Goal: Entertainment & Leisure: Consume media (video, audio)

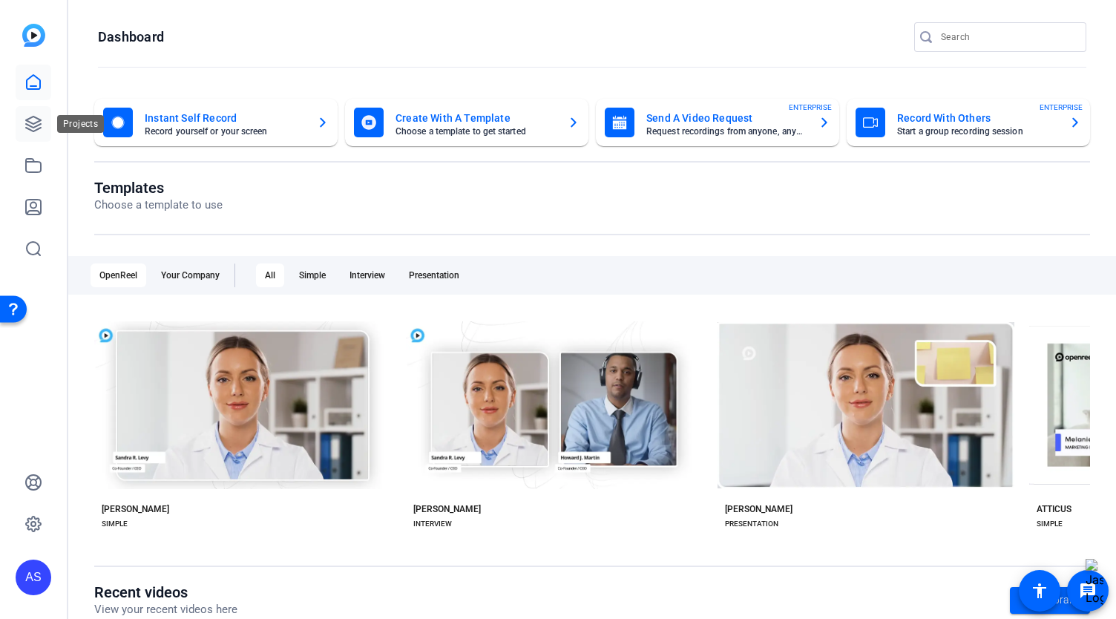
click at [39, 120] on icon at bounding box center [33, 124] width 15 height 15
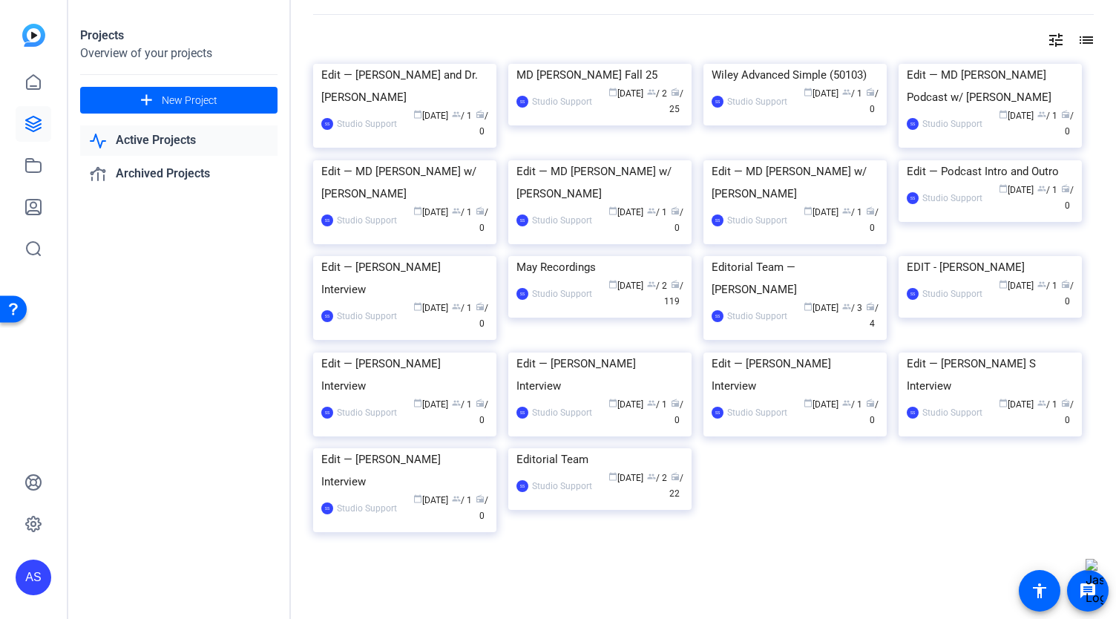
scroll to position [223, 0]
click at [28, 171] on icon at bounding box center [33, 166] width 18 height 18
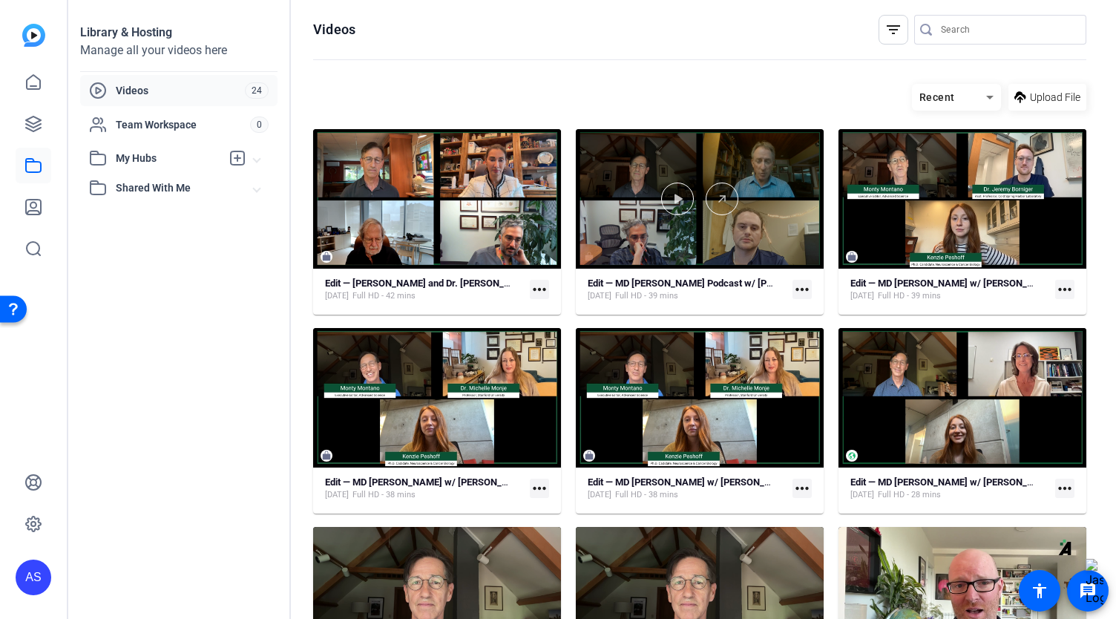
click at [702, 215] on div at bounding box center [700, 199] width 248 height 140
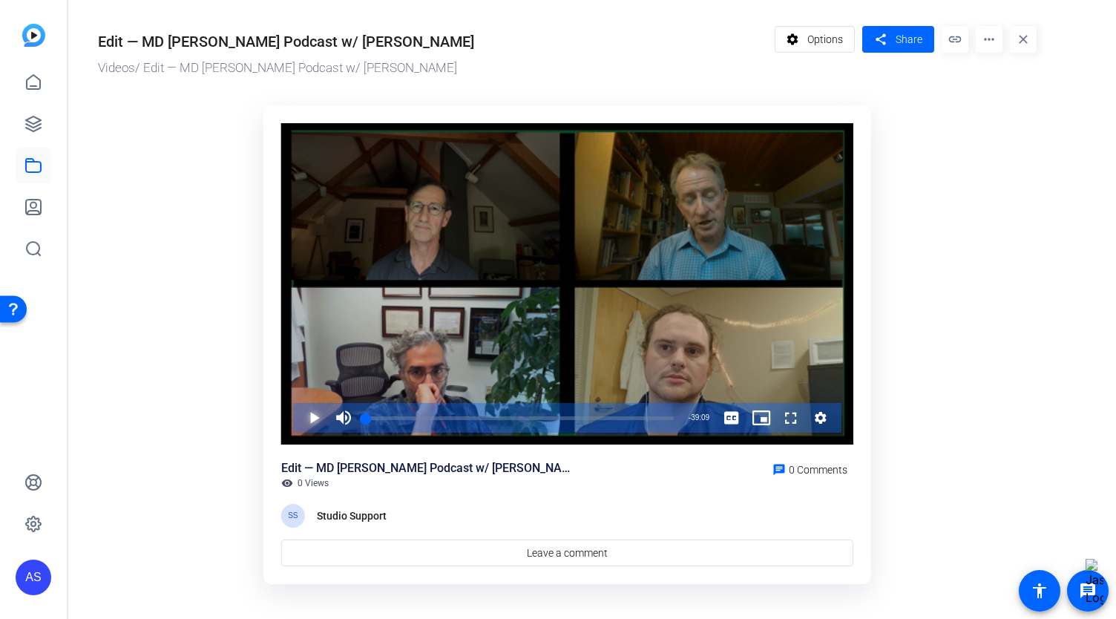
click at [299, 423] on span "Video Player" at bounding box center [299, 418] width 0 height 30
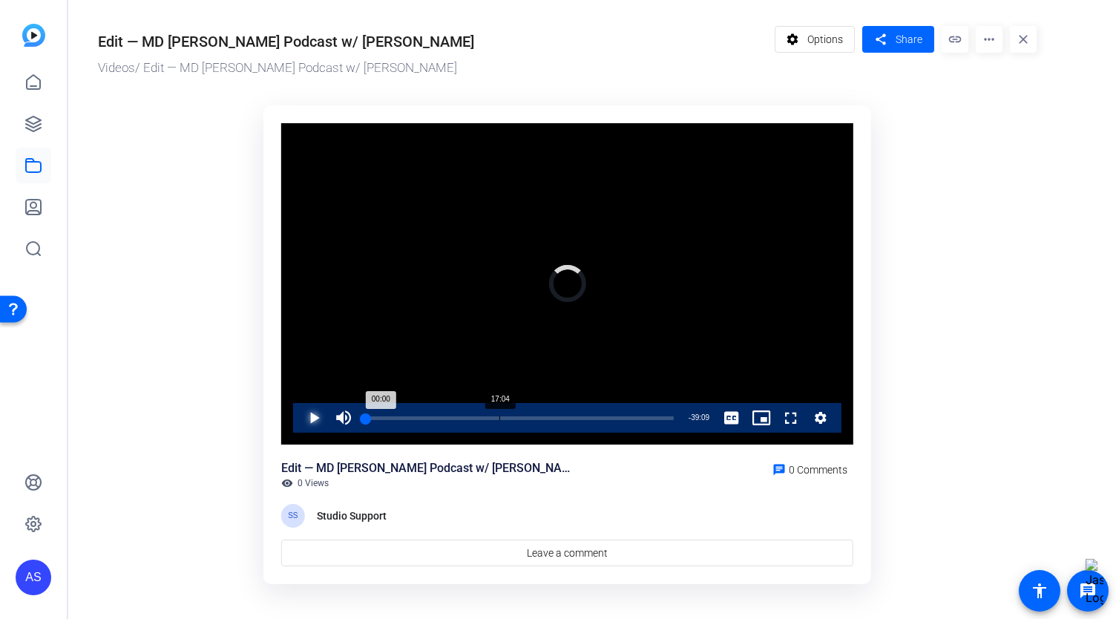
drag, startPoint x: 363, startPoint y: 422, endPoint x: 494, endPoint y: 412, distance: 131.8
click at [494, 412] on div "Loaded : 0.00% 17:04 00:00" at bounding box center [520, 418] width 323 height 30
click at [513, 420] on div "18:46" at bounding box center [440, 418] width 148 height 4
click at [515, 416] on div "18:57" at bounding box center [440, 418] width 149 height 4
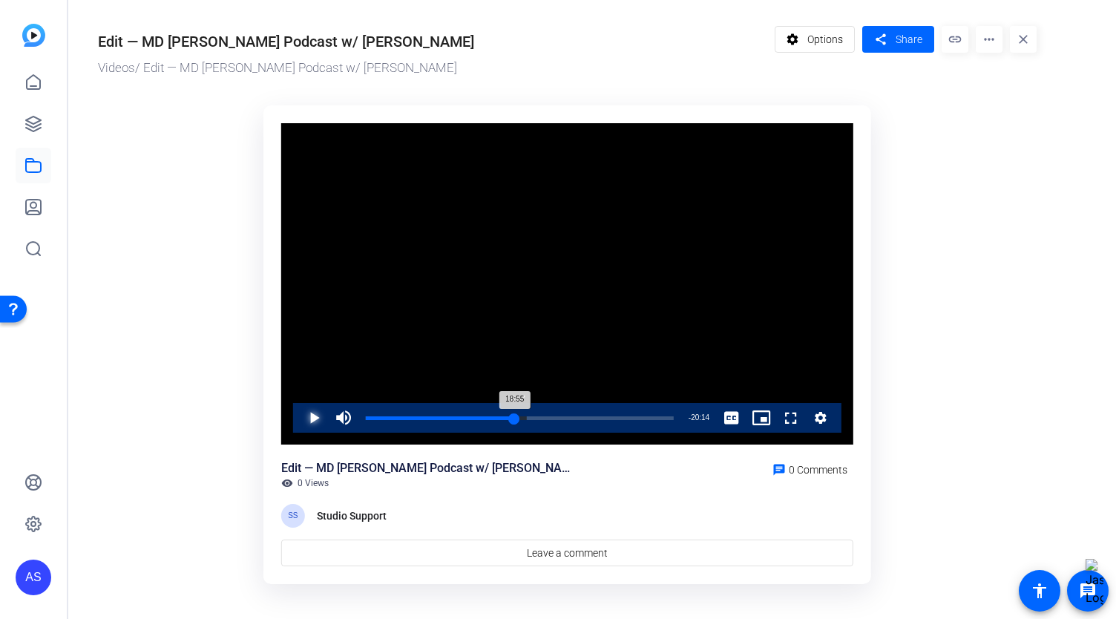
click at [515, 416] on div "18:55" at bounding box center [440, 418] width 149 height 4
click at [299, 419] on span "Video Player" at bounding box center [299, 418] width 0 height 30
drag, startPoint x: 514, startPoint y: 419, endPoint x: 521, endPoint y: 413, distance: 8.9
click at [521, 416] on div "19:43" at bounding box center [443, 418] width 155 height 4
click at [299, 413] on span "Video Player" at bounding box center [299, 418] width 0 height 30
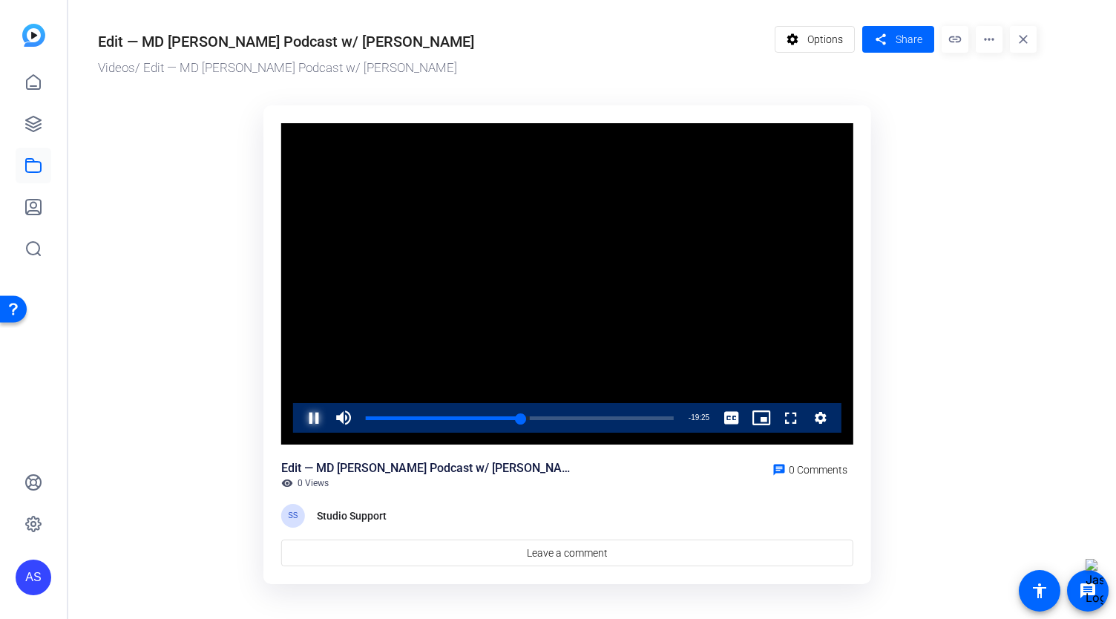
click at [299, 413] on span "Video Player" at bounding box center [299, 418] width 0 height 30
click at [519, 420] on div "Loaded : 53.25% 19:31 19:31" at bounding box center [520, 418] width 308 height 4
click at [299, 418] on span "Video Player" at bounding box center [299, 418] width 0 height 30
drag, startPoint x: 518, startPoint y: 424, endPoint x: 514, endPoint y: 411, distance: 14.1
click at [514, 411] on div "Loaded : 48.55% 18:46 18:46" at bounding box center [520, 418] width 323 height 30
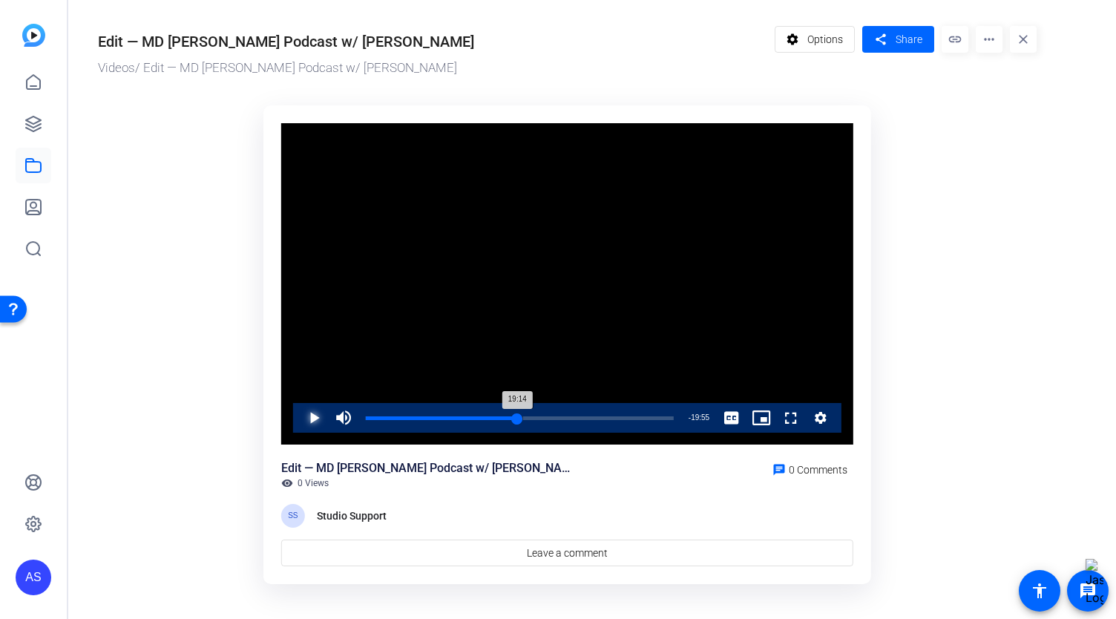
click at [517, 413] on div "Loaded : 51.07% 19:14 19:14" at bounding box center [520, 418] width 323 height 30
click at [299, 422] on span "Video Player" at bounding box center [299, 418] width 0 height 30
click at [299, 424] on span "Video Player" at bounding box center [299, 418] width 0 height 30
click at [299, 414] on span "Video Player" at bounding box center [299, 418] width 0 height 30
click at [520, 420] on div "19:37" at bounding box center [443, 418] width 154 height 4
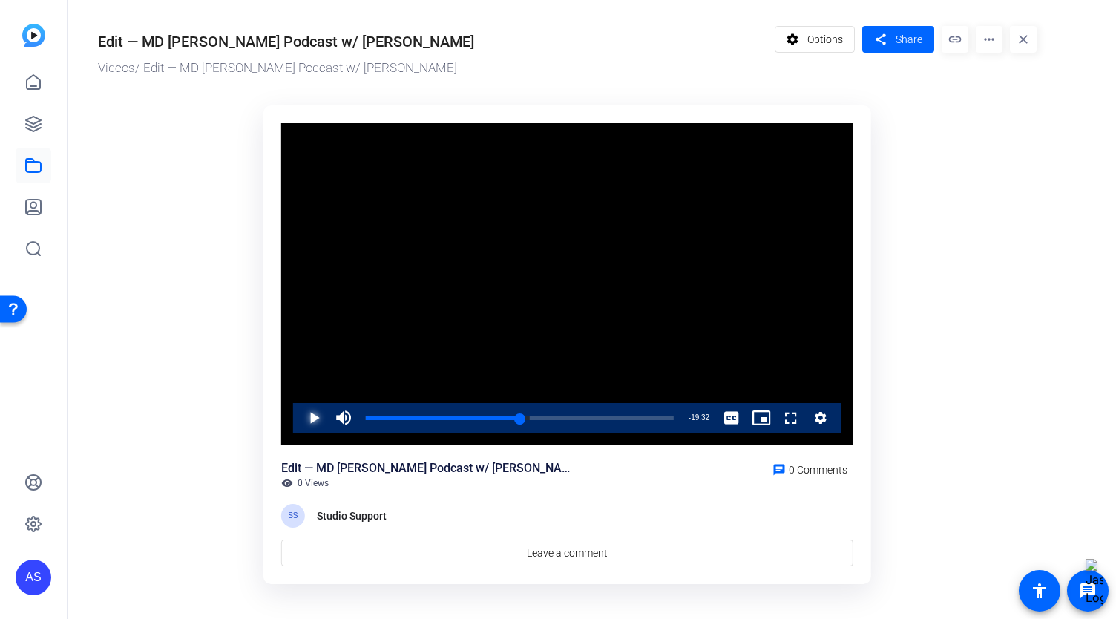
click at [299, 422] on span "Video Player" at bounding box center [299, 418] width 0 height 30
click at [519, 419] on div "19:31" at bounding box center [443, 418] width 154 height 4
click at [517, 416] on div "19:09" at bounding box center [441, 418] width 151 height 4
click at [521, 416] on div "19:43" at bounding box center [443, 418] width 155 height 4
drag, startPoint x: 521, startPoint y: 415, endPoint x: 514, endPoint y: 413, distance: 7.6
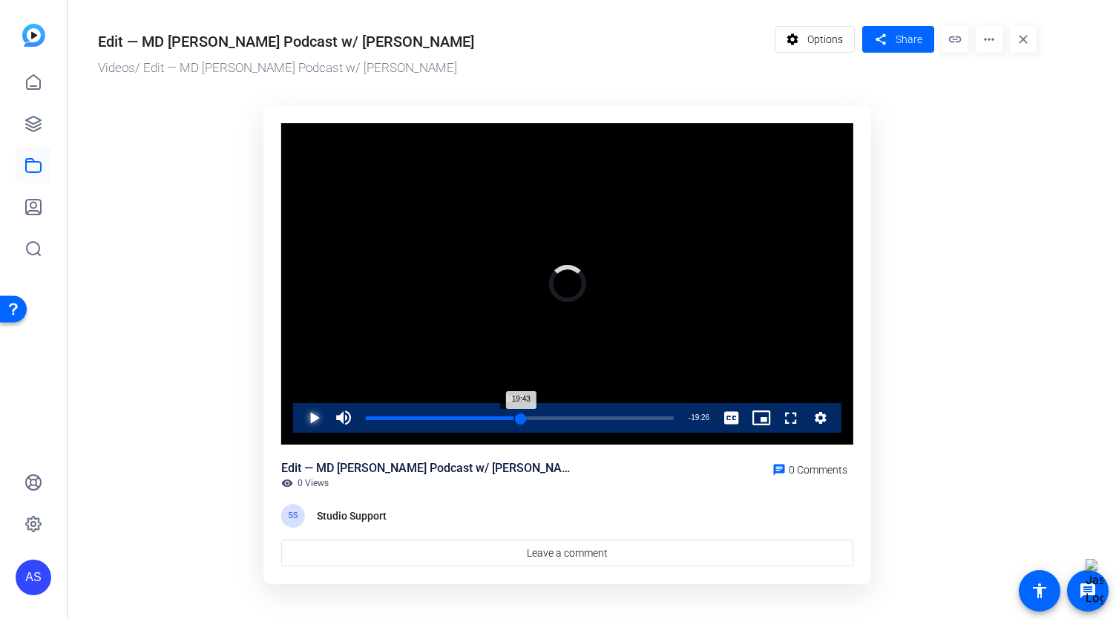
click at [514, 416] on div "19:43" at bounding box center [443, 418] width 155 height 4
drag, startPoint x: 515, startPoint y: 416, endPoint x: 521, endPoint y: 422, distance: 8.4
click at [521, 420] on div "19:43" at bounding box center [443, 418] width 155 height 4
click at [516, 420] on div "Loaded : 49.37% 19:03 19:09" at bounding box center [520, 418] width 308 height 4
click at [517, 420] on div "Loaded : 53.25% 19:20 19:14" at bounding box center [520, 418] width 308 height 4
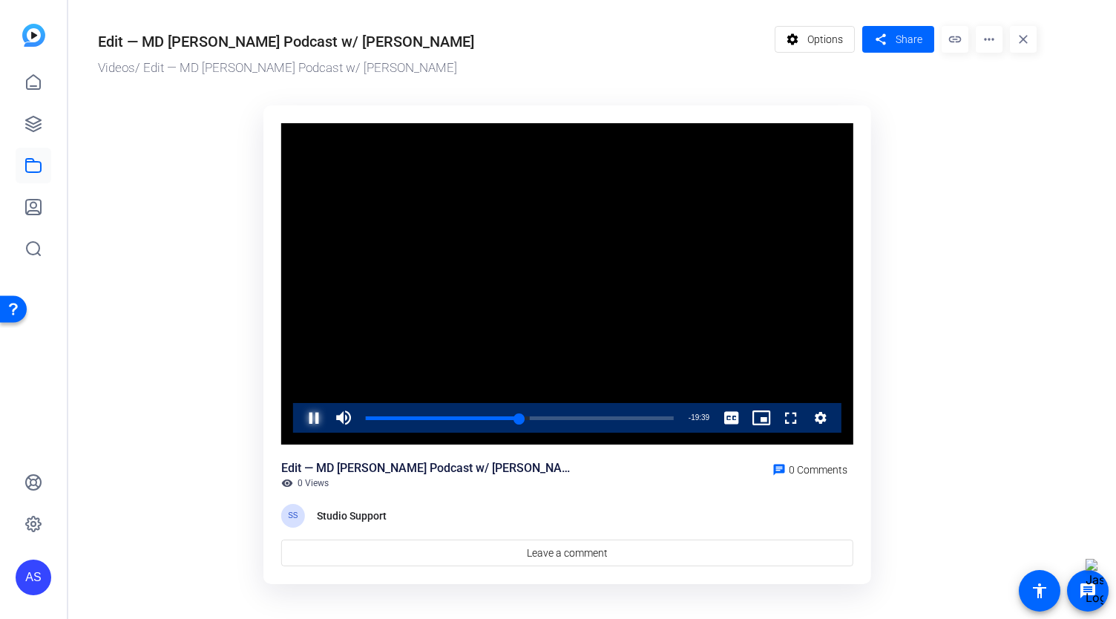
click at [299, 421] on span "Video Player" at bounding box center [299, 418] width 0 height 30
drag, startPoint x: 517, startPoint y: 418, endPoint x: 465, endPoint y: 419, distance: 52.0
click at [465, 419] on div "14:37" at bounding box center [423, 418] width 115 height 4
drag, startPoint x: 465, startPoint y: 415, endPoint x: 450, endPoint y: 415, distance: 14.8
click at [450, 415] on div "Loaded : 0.00% 10:39 12:32" at bounding box center [520, 418] width 323 height 30
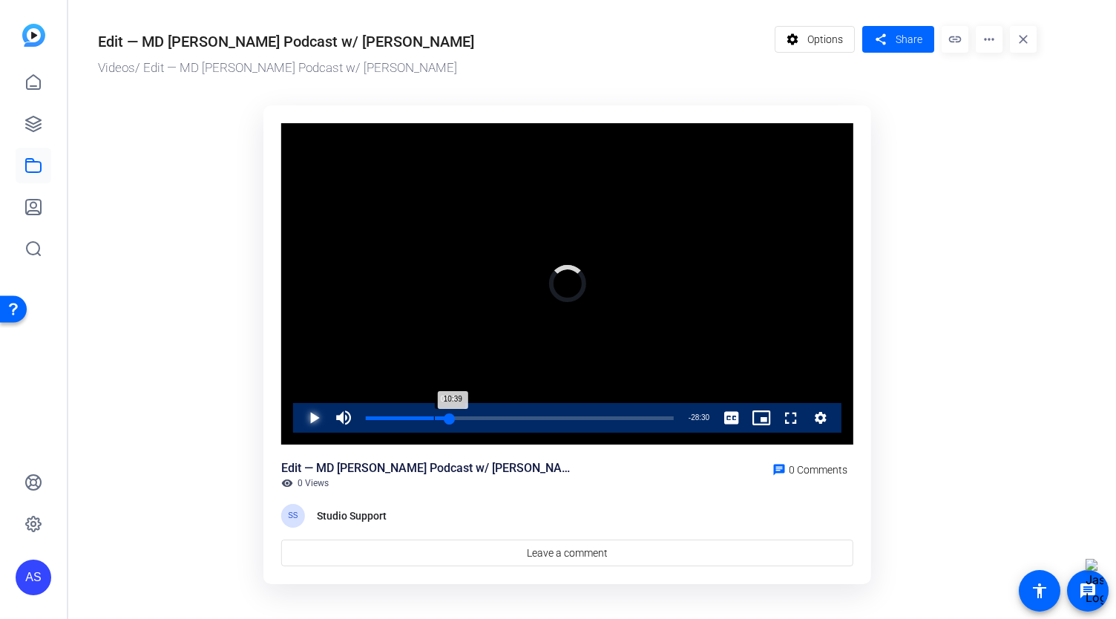
drag, startPoint x: 450, startPoint y: 415, endPoint x: 434, endPoint y: 418, distance: 16.6
click at [434, 418] on div "Loaded : 0.00% 08:40 10:39" at bounding box center [520, 418] width 308 height 4
drag, startPoint x: 434, startPoint y: 416, endPoint x: 420, endPoint y: 417, distance: 13.4
click at [420, 417] on div "Loaded : 0.00% 06:58 08:29" at bounding box center [520, 418] width 308 height 4
click at [299, 425] on span "Video Player" at bounding box center [299, 418] width 0 height 30
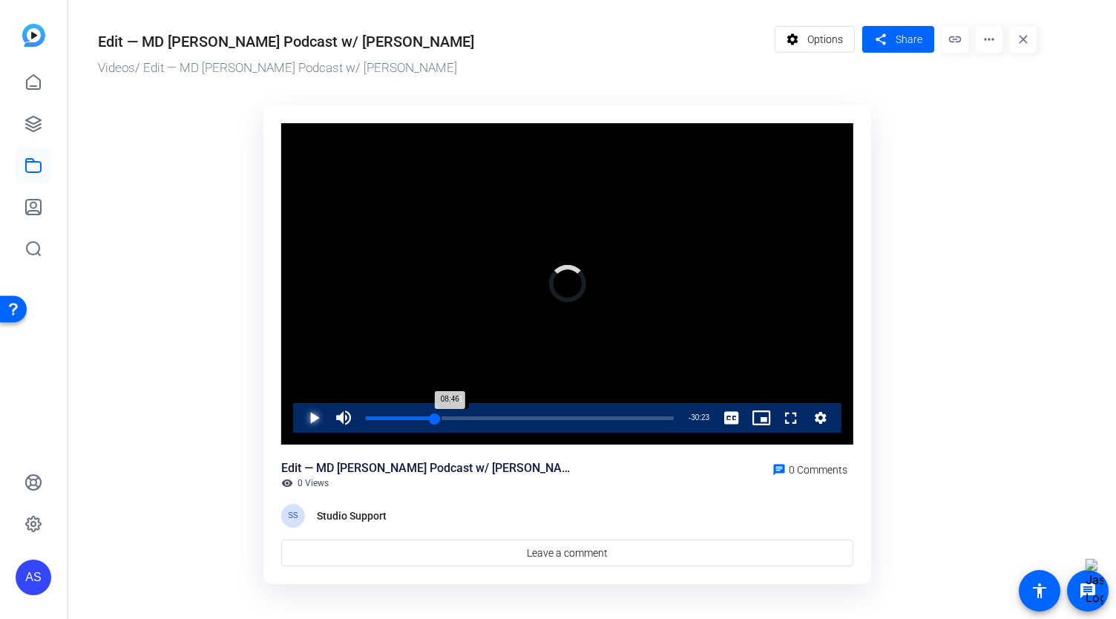
drag, startPoint x: 431, startPoint y: 418, endPoint x: 440, endPoint y: 416, distance: 9.9
click at [435, 416] on div "08:46" at bounding box center [400, 418] width 69 height 4
click at [445, 416] on div "10:05" at bounding box center [405, 418] width 79 height 4
drag, startPoint x: 448, startPoint y: 421, endPoint x: 560, endPoint y: 427, distance: 112.3
click at [560, 420] on div "Loaded : 0.00% 24:43 23:41" at bounding box center [520, 418] width 308 height 4
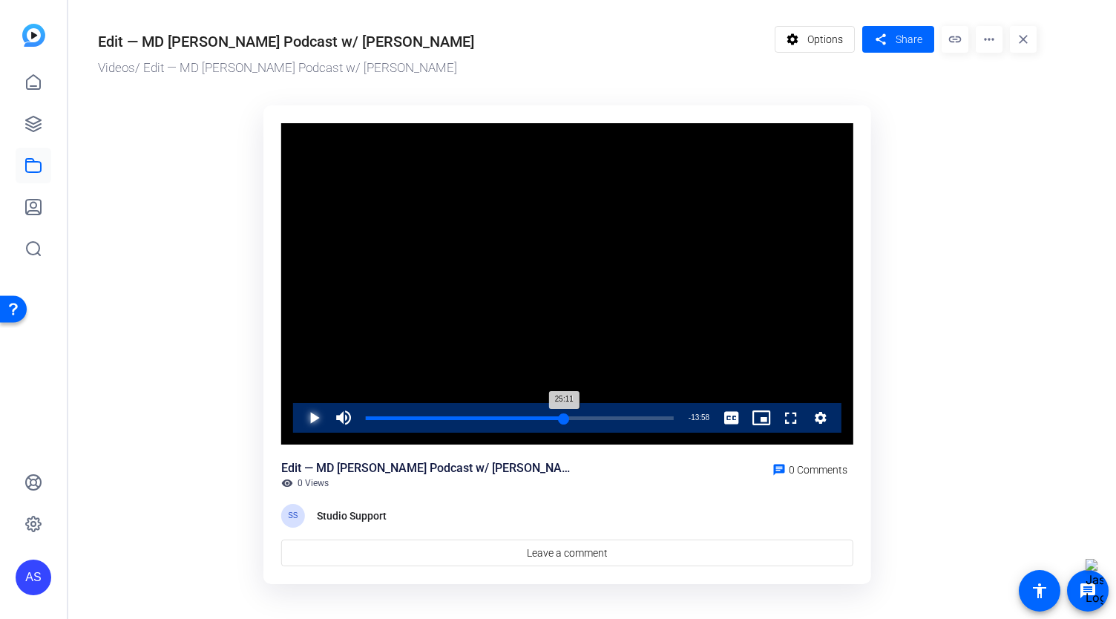
click at [564, 419] on div "25:11" at bounding box center [465, 418] width 198 height 4
drag, startPoint x: 564, startPoint y: 419, endPoint x: 584, endPoint y: 430, distance: 22.6
click at [584, 420] on div "Loaded : 0.00% 27:50 26:42" at bounding box center [520, 418] width 308 height 4
click at [299, 415] on span "Video Player" at bounding box center [299, 418] width 0 height 30
drag, startPoint x: 584, startPoint y: 419, endPoint x: 578, endPoint y: 424, distance: 8.5
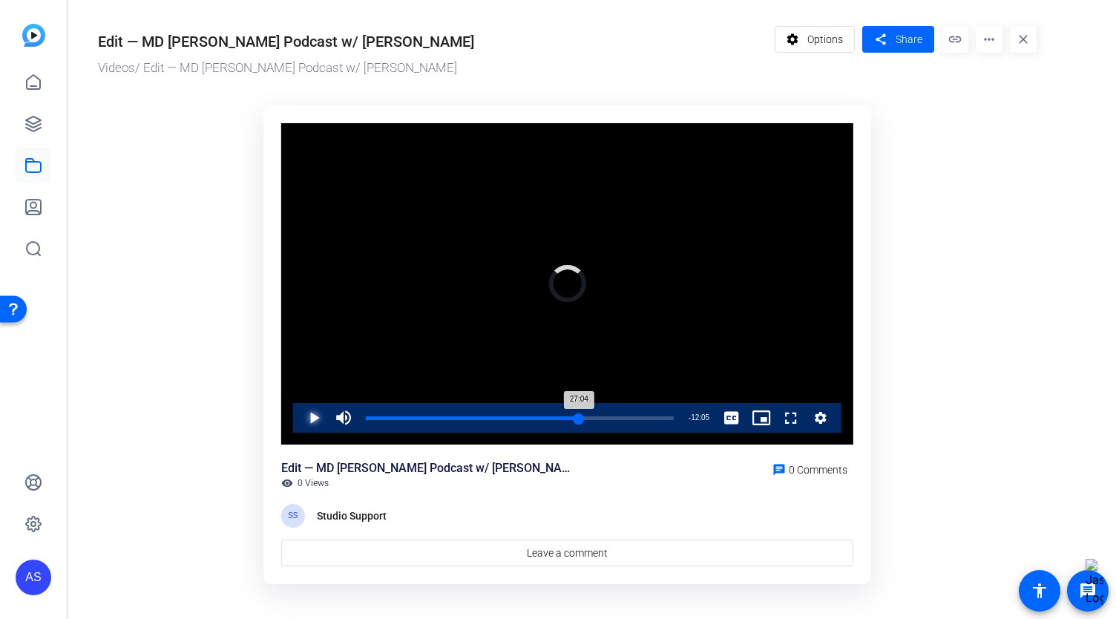
click at [578, 420] on div "27:04" at bounding box center [472, 418] width 213 height 4
click at [576, 420] on div "27:23" at bounding box center [471, 418] width 210 height 4
click at [299, 412] on span "Video Player" at bounding box center [299, 418] width 0 height 30
click at [580, 419] on div "27:17" at bounding box center [473, 418] width 215 height 4
click at [299, 423] on span "Video Player" at bounding box center [299, 418] width 0 height 30
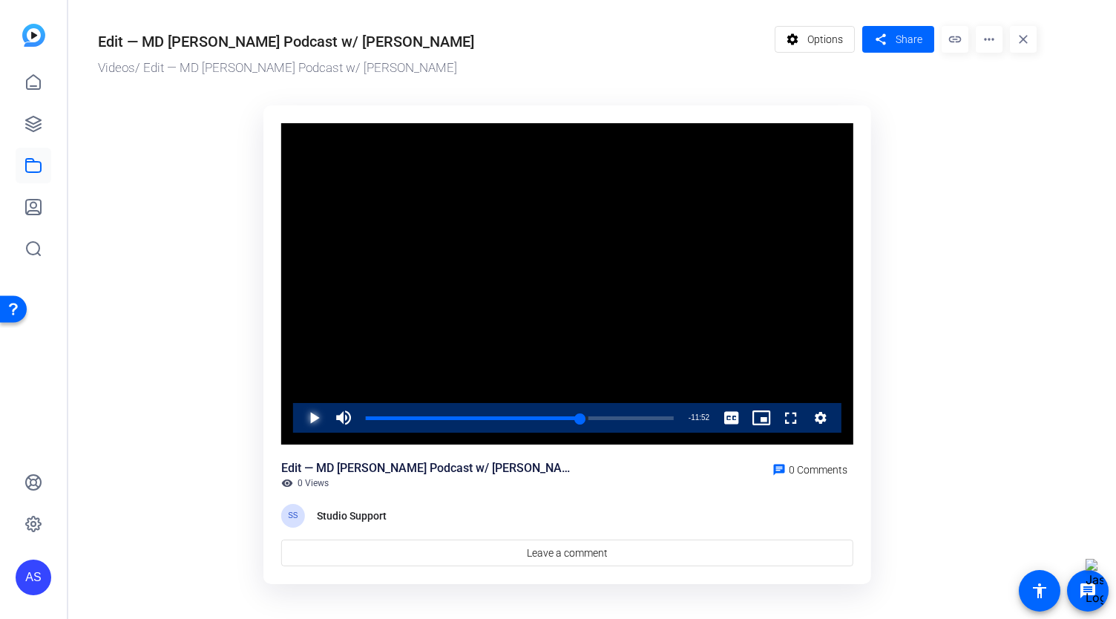
click at [299, 415] on span "Video Player" at bounding box center [299, 418] width 0 height 30
click at [299, 431] on span "Video Player" at bounding box center [299, 418] width 0 height 30
drag, startPoint x: 586, startPoint y: 418, endPoint x: 662, endPoint y: 408, distance: 76.3
click at [662, 408] on div "Loaded : 0.00% 37:39 28:03" at bounding box center [520, 418] width 323 height 30
click at [593, 425] on div "Progress Bar" at bounding box center [522, 428] width 313 height 12
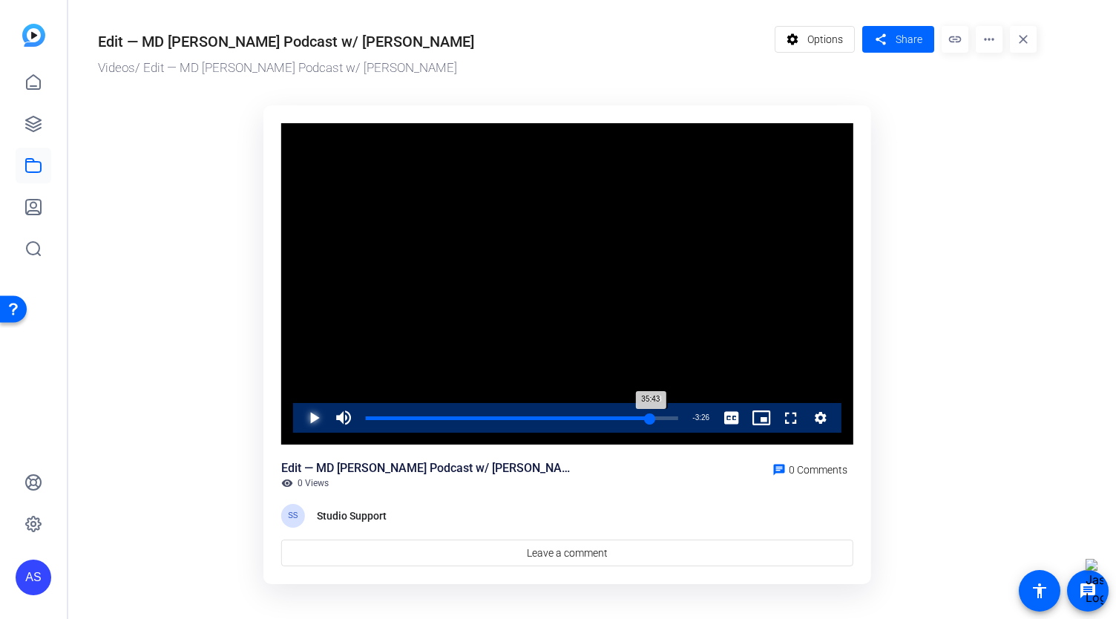
drag, startPoint x: 588, startPoint y: 420, endPoint x: 651, endPoint y: 419, distance: 63.1
click at [651, 419] on div "35:43" at bounding box center [508, 418] width 285 height 4
click at [657, 419] on div "36:33" at bounding box center [512, 418] width 292 height 4
click at [299, 416] on span "Video Player" at bounding box center [299, 418] width 0 height 30
drag, startPoint x: 656, startPoint y: 419, endPoint x: 664, endPoint y: 422, distance: 8.0
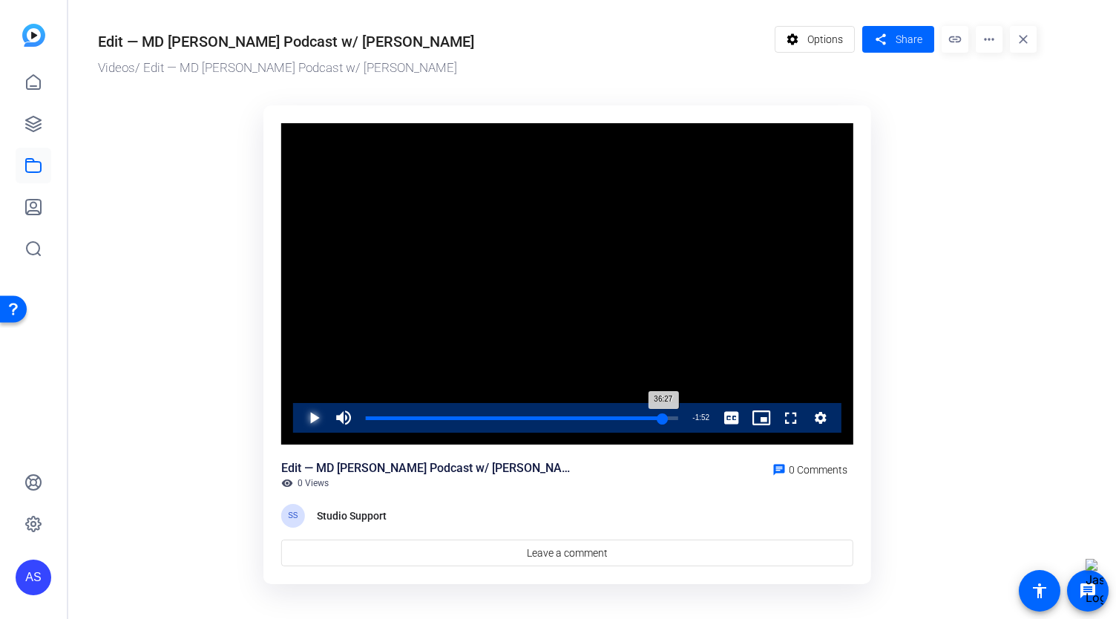
click at [664, 420] on div "36:27" at bounding box center [515, 418] width 298 height 4
click at [666, 417] on div "37:40" at bounding box center [516, 418] width 301 height 4
click at [668, 416] on div "37:57" at bounding box center [517, 418] width 303 height 4
click at [668, 416] on div "38:12" at bounding box center [518, 418] width 304 height 4
click at [668, 416] on div "37:57" at bounding box center [517, 418] width 303 height 4
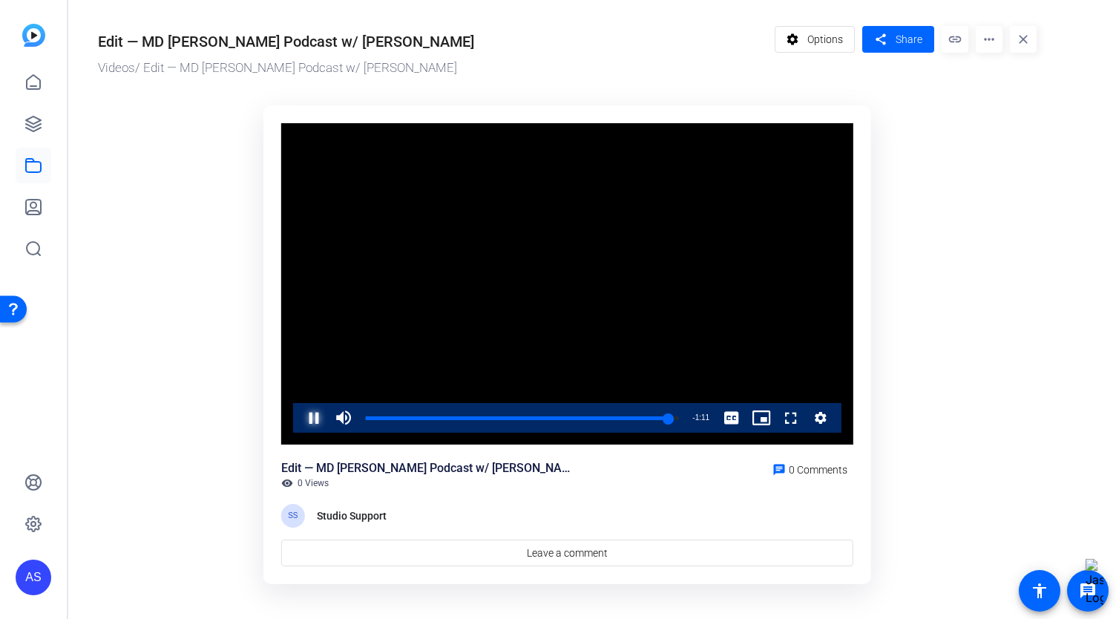
click at [299, 416] on span "Video Player" at bounding box center [299, 418] width 0 height 30
click at [299, 421] on span "Video Player" at bounding box center [299, 418] width 0 height 30
drag, startPoint x: 671, startPoint y: 422, endPoint x: 662, endPoint y: 416, distance: 10.3
click at [662, 416] on div "37:06" at bounding box center [514, 418] width 296 height 4
click at [669, 419] on div "37:57" at bounding box center [518, 418] width 304 height 4
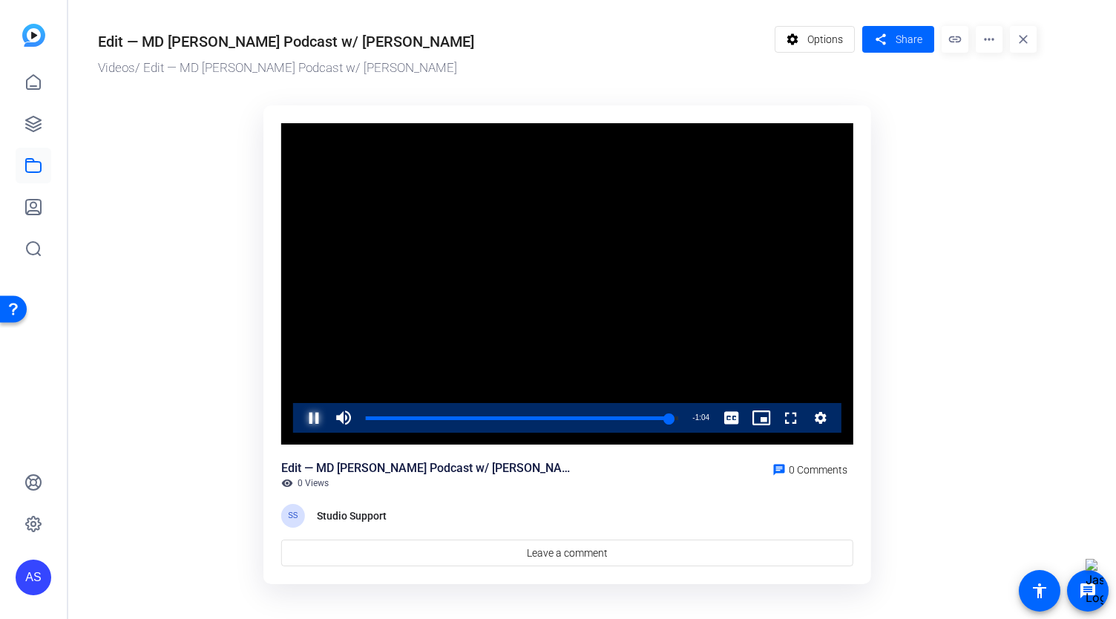
click at [299, 417] on span "Video Player" at bounding box center [299, 418] width 0 height 30
click at [299, 418] on span "Video Player" at bounding box center [299, 418] width 0 height 30
click at [669, 418] on div "38:02" at bounding box center [518, 418] width 304 height 4
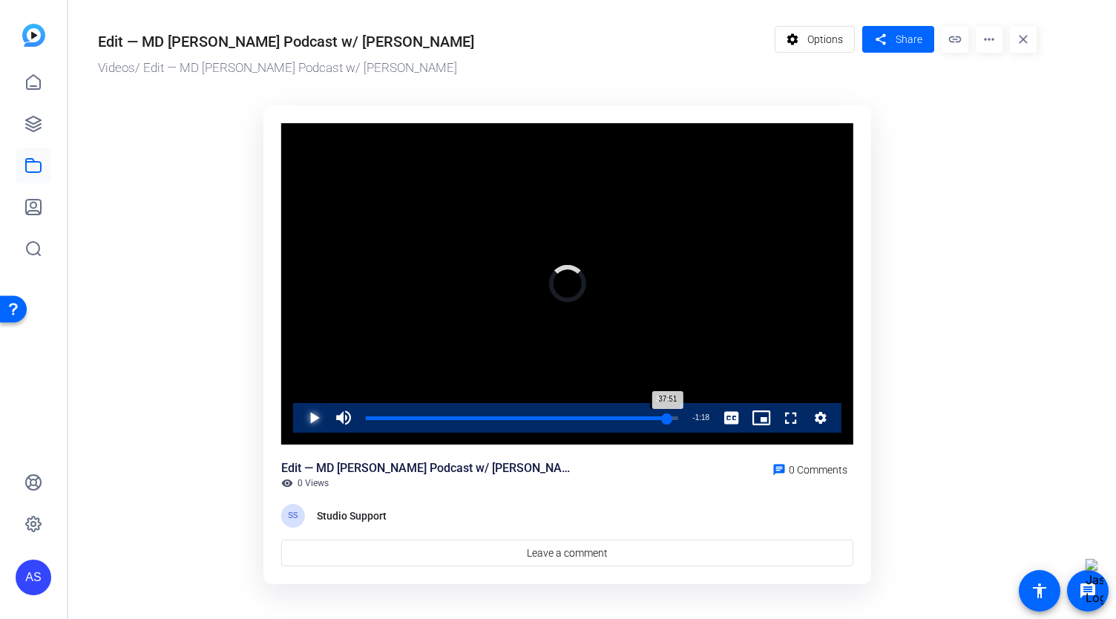
drag, startPoint x: 674, startPoint y: 420, endPoint x: 664, endPoint y: 422, distance: 10.6
click at [664, 420] on div "37:51" at bounding box center [517, 418] width 302 height 4
click at [670, 420] on div "38:36" at bounding box center [520, 418] width 308 height 4
click at [299, 416] on span "Video Player" at bounding box center [299, 418] width 0 height 30
click at [670, 420] on div "38:13" at bounding box center [518, 418] width 305 height 4
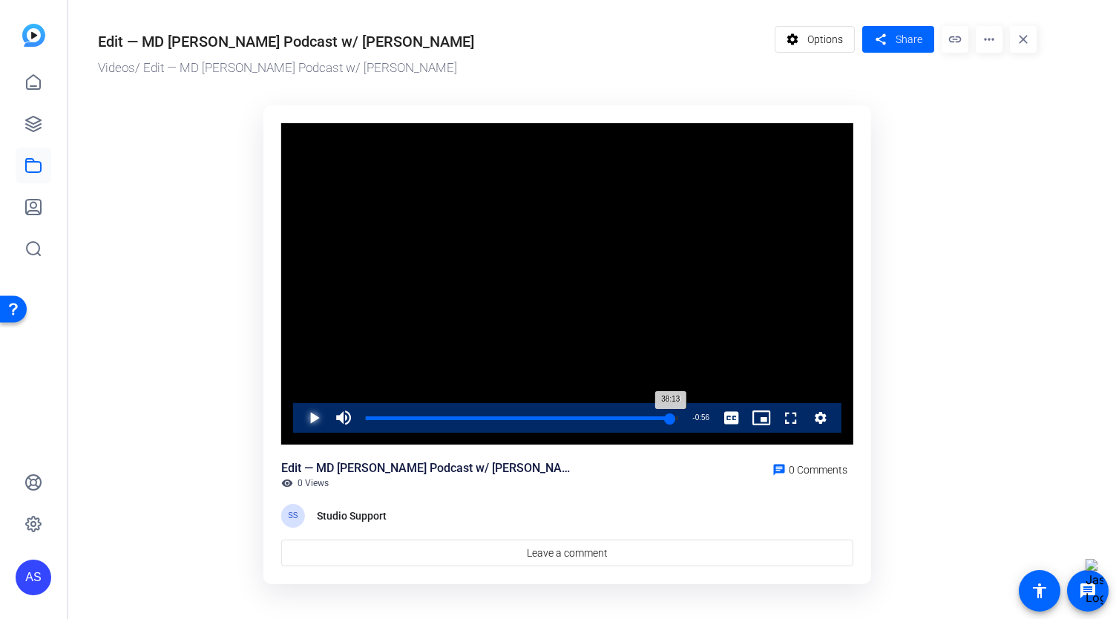
click at [670, 420] on div "38:13" at bounding box center [518, 418] width 305 height 4
click at [674, 420] on div "38:36" at bounding box center [520, 418] width 308 height 4
click at [677, 419] on div "39:03" at bounding box center [522, 418] width 312 height 4
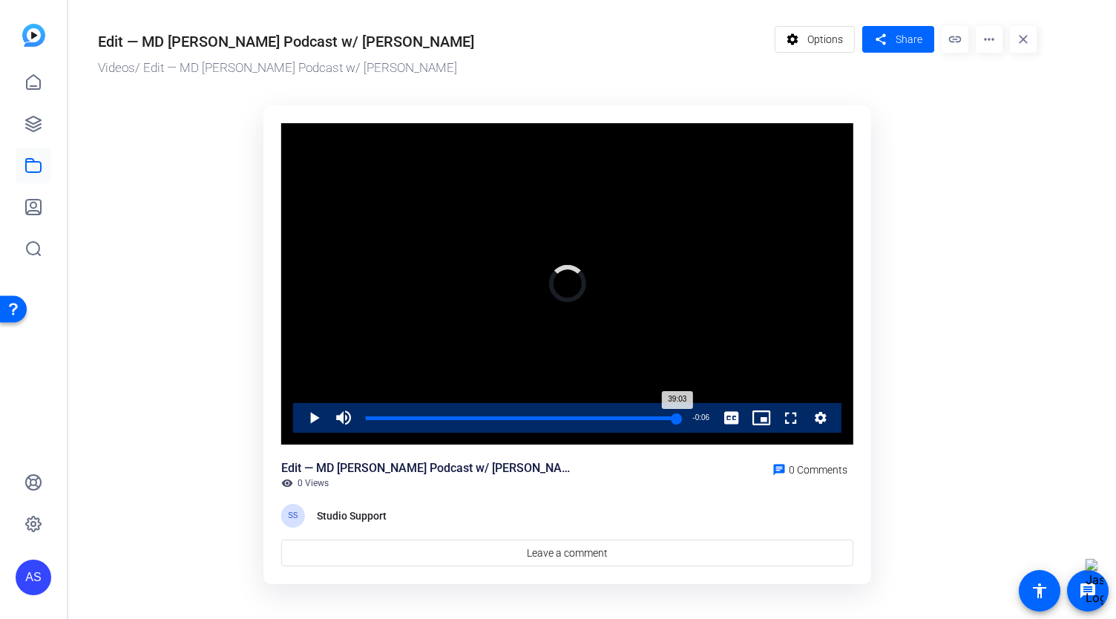
click at [677, 419] on div "39:03" at bounding box center [522, 418] width 312 height 4
